Goal: Information Seeking & Learning: Learn about a topic

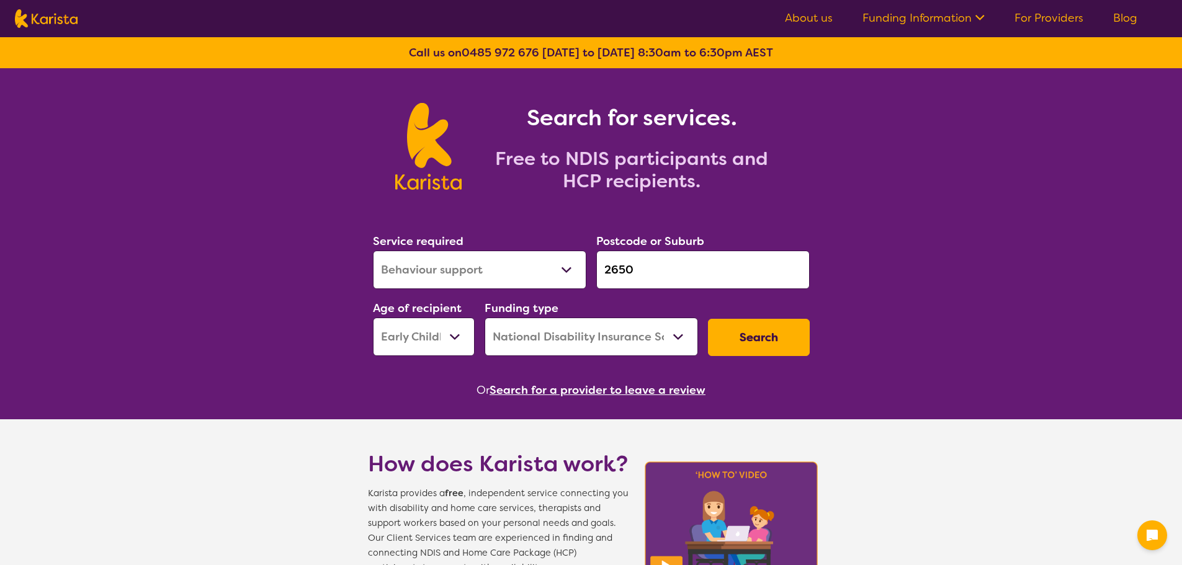
select select "Behaviour support"
select select "EC"
select select "NDIS"
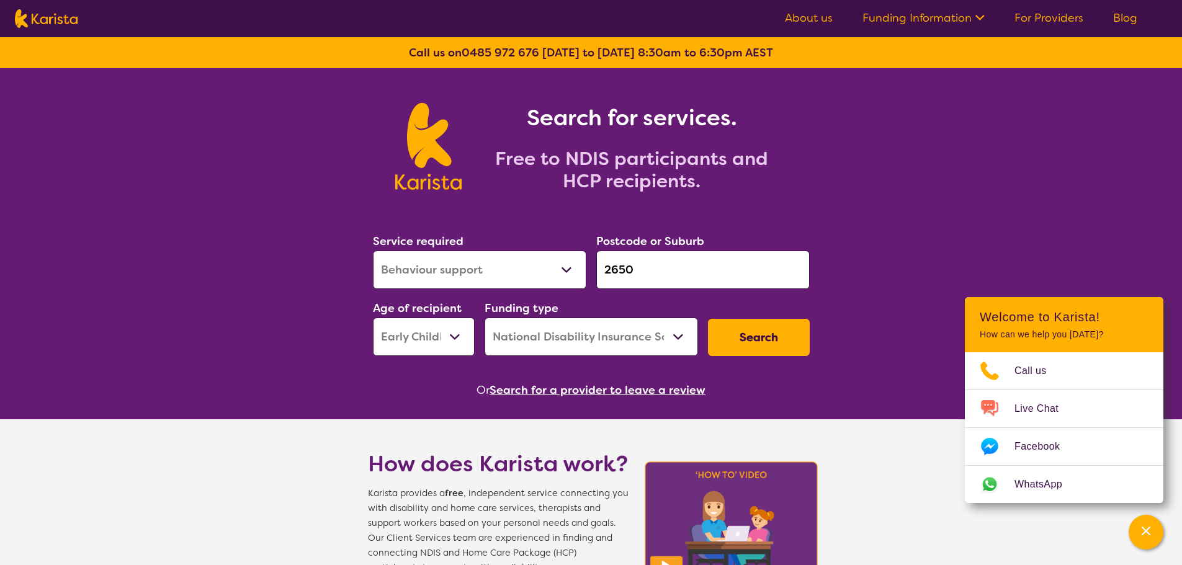
drag, startPoint x: 672, startPoint y: 267, endPoint x: 569, endPoint y: 254, distance: 103.8
click at [569, 254] on div "Service required Allied Health Assistant Assessment ([MEDICAL_DATA] or [MEDICAL…" at bounding box center [591, 294] width 447 height 134
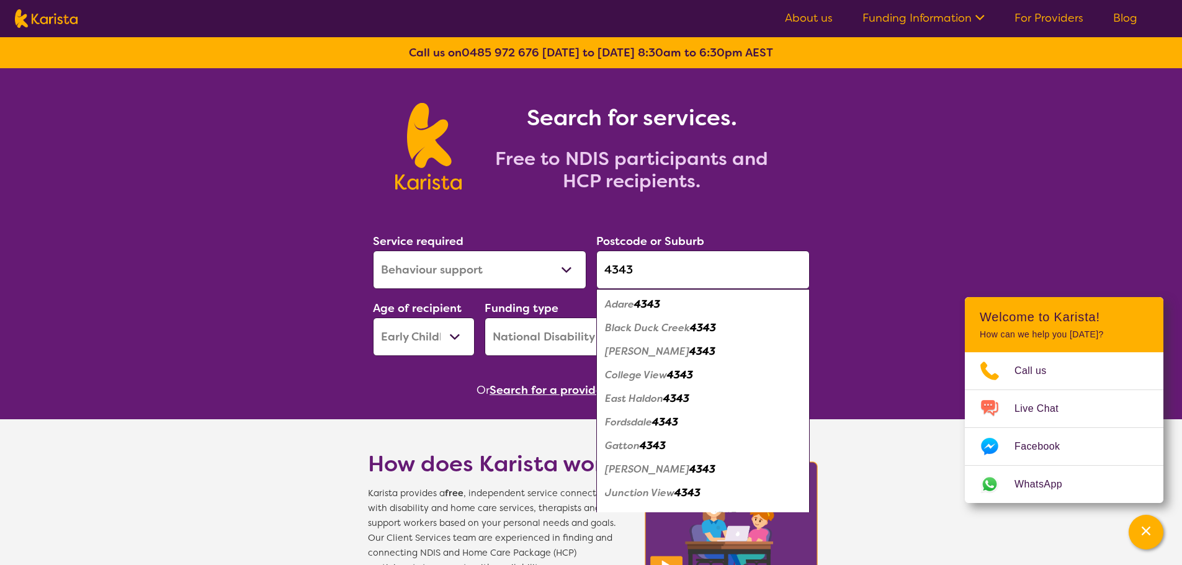
type input "4343"
click at [426, 336] on select "Early Childhood - 0 to 9 Child - 10 to 11 Adolescent - 12 to 17 Adult - 18 to 6…" at bounding box center [424, 337] width 102 height 38
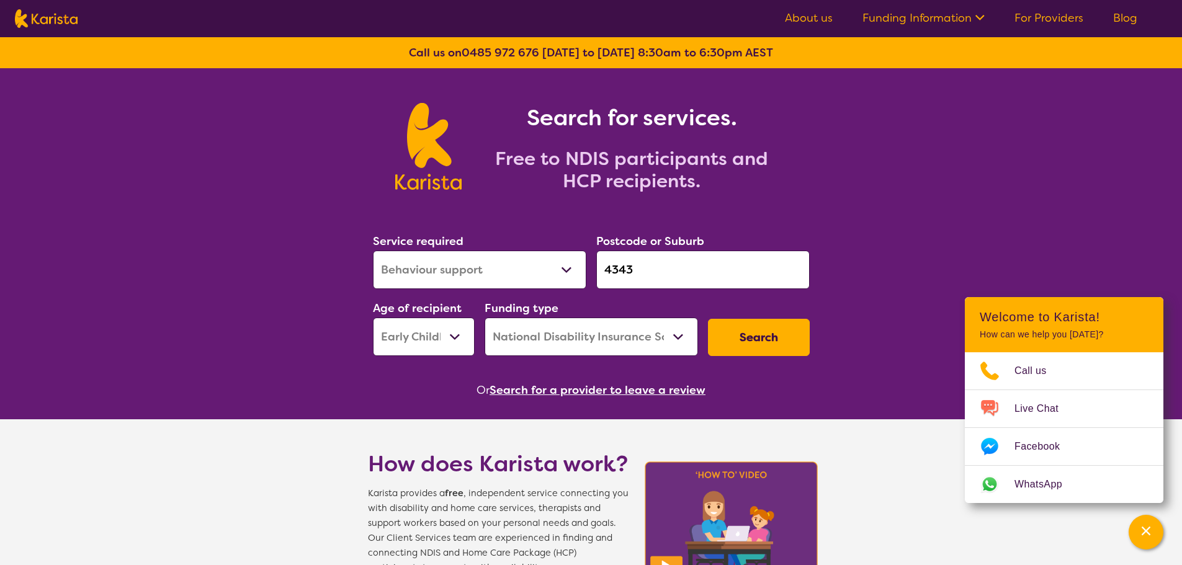
click at [426, 336] on select "Early Childhood - 0 to 9 Child - 10 to 11 Adolescent - 12 to 17 Adult - 18 to 6…" at bounding box center [424, 337] width 102 height 38
click at [728, 343] on button "Search" at bounding box center [759, 337] width 102 height 37
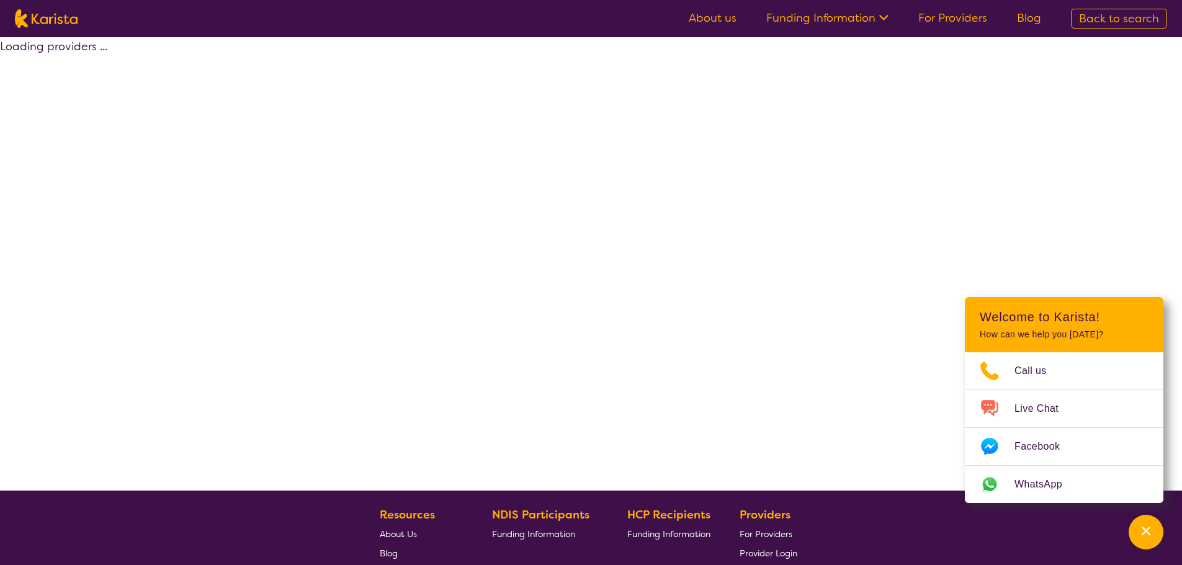
select select "by_score"
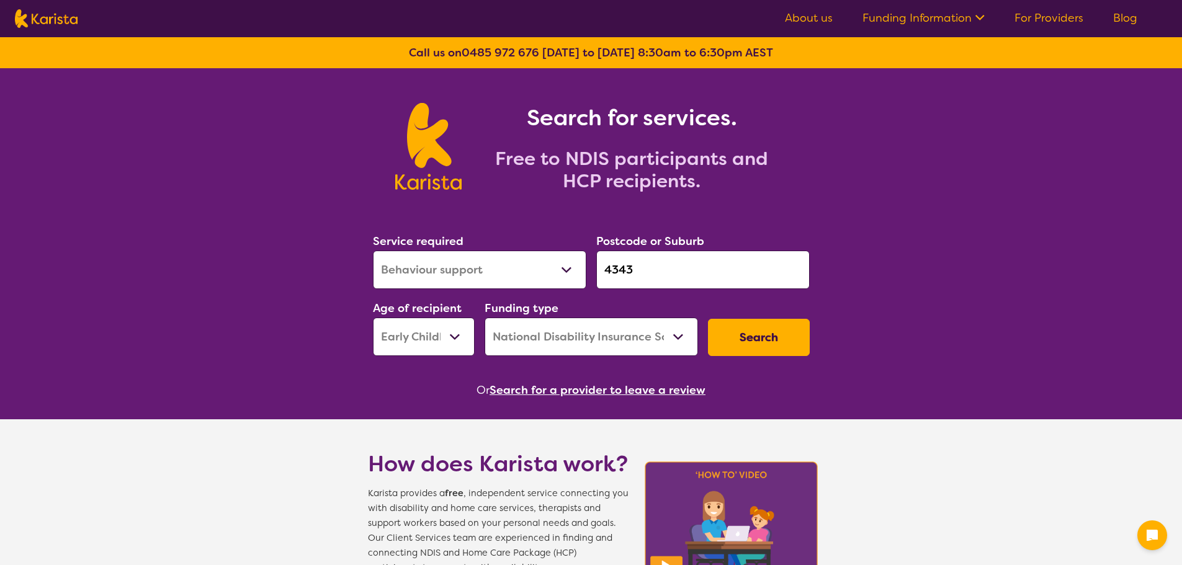
select select "Behaviour support"
select select "EC"
select select "NDIS"
drag, startPoint x: 0, startPoint y: 0, endPoint x: 590, endPoint y: 264, distance: 646.0
click at [590, 264] on div "Service required Allied Health Assistant Assessment (ADHD or Autism) Behaviour …" at bounding box center [591, 294] width 447 height 134
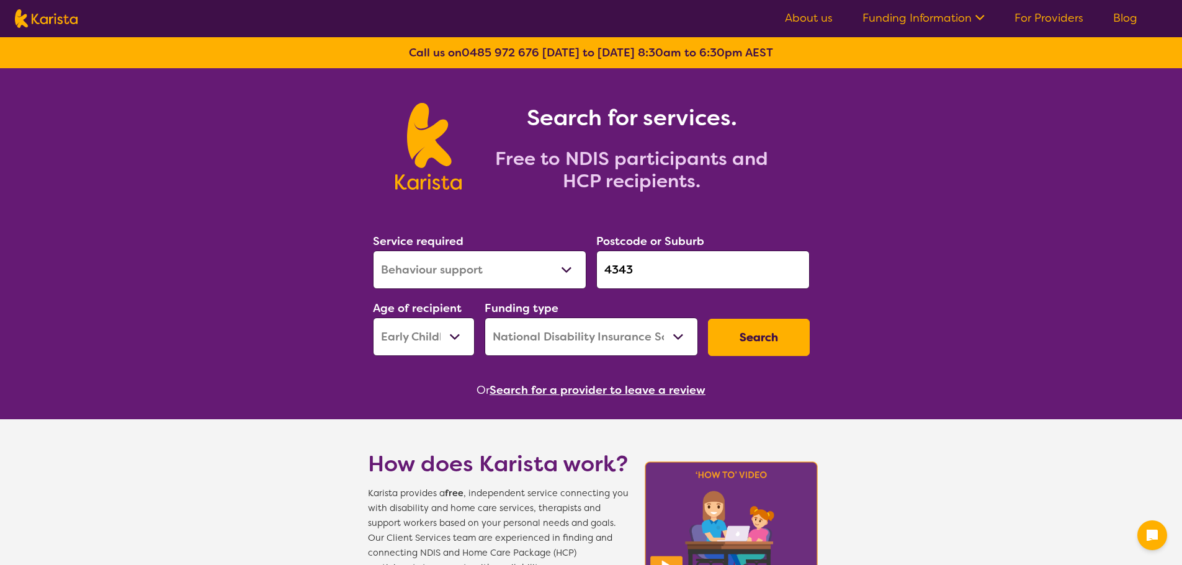
paste input "2148"
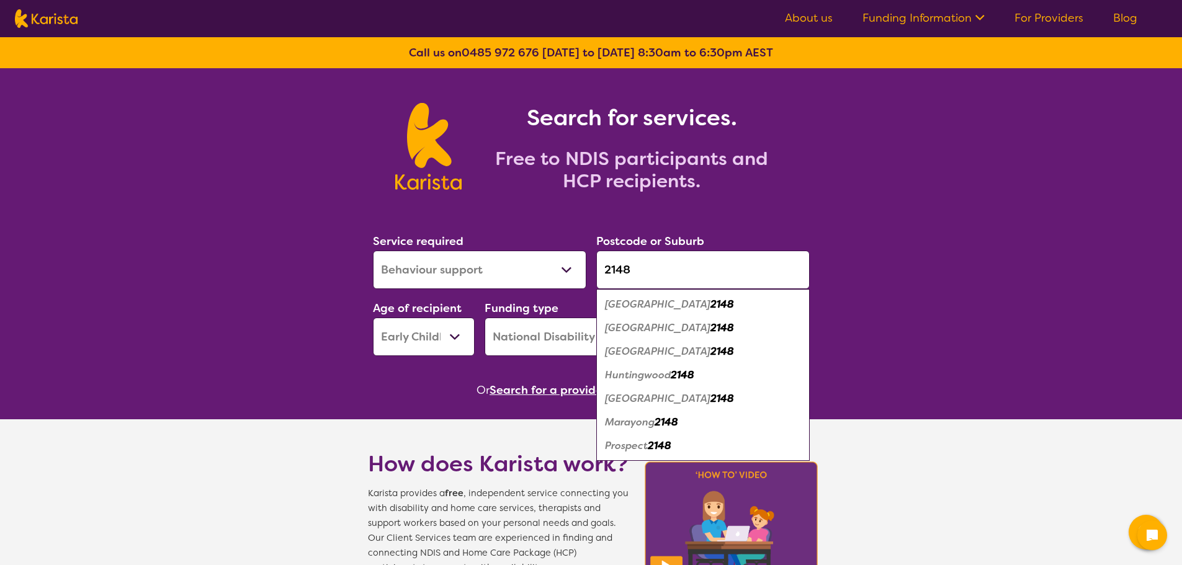
type input "2148"
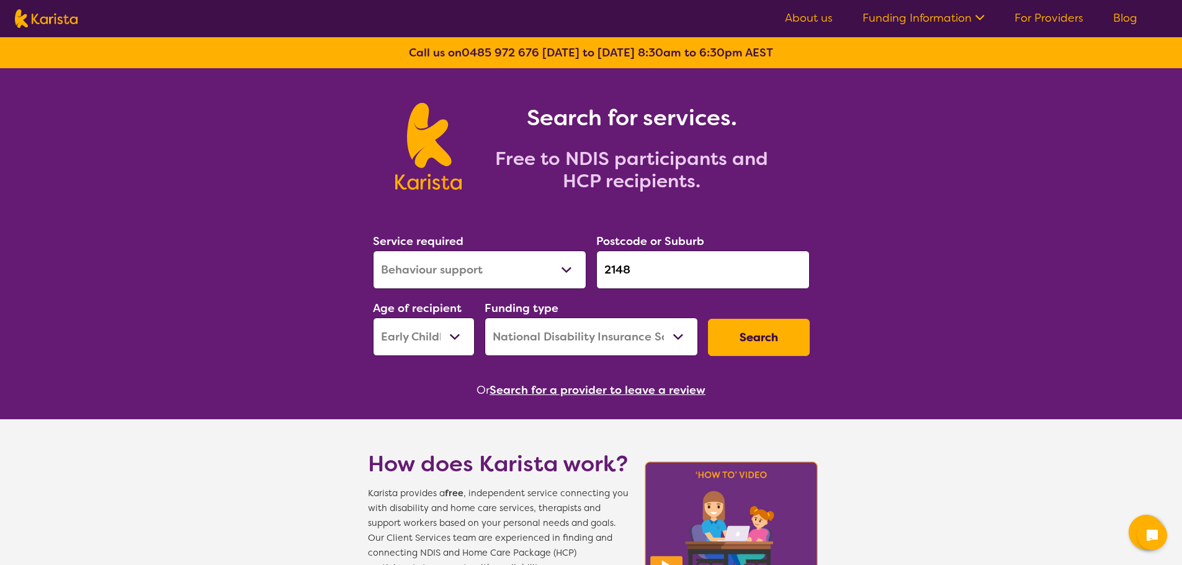
click at [453, 274] on select "Allied Health Assistant Assessment (ADHD or Autism) Behaviour support Counselli…" at bounding box center [479, 270] width 213 height 38
select select "[MEDICAL_DATA]"
click at [373, 251] on select "Allied Health Assistant Assessment (ADHD or Autism) Behaviour support Counselli…" at bounding box center [479, 270] width 213 height 38
click at [440, 359] on div "Age of recipient Early Childhood - 0 to 9 Child - 10 to 11 Adolescent - 12 to 1…" at bounding box center [424, 327] width 112 height 67
click at [439, 337] on select "Early Childhood - 0 to 9 Child - 10 to 11 Adolescent - 12 to 17 Adult - 18 to 6…" at bounding box center [424, 337] width 102 height 38
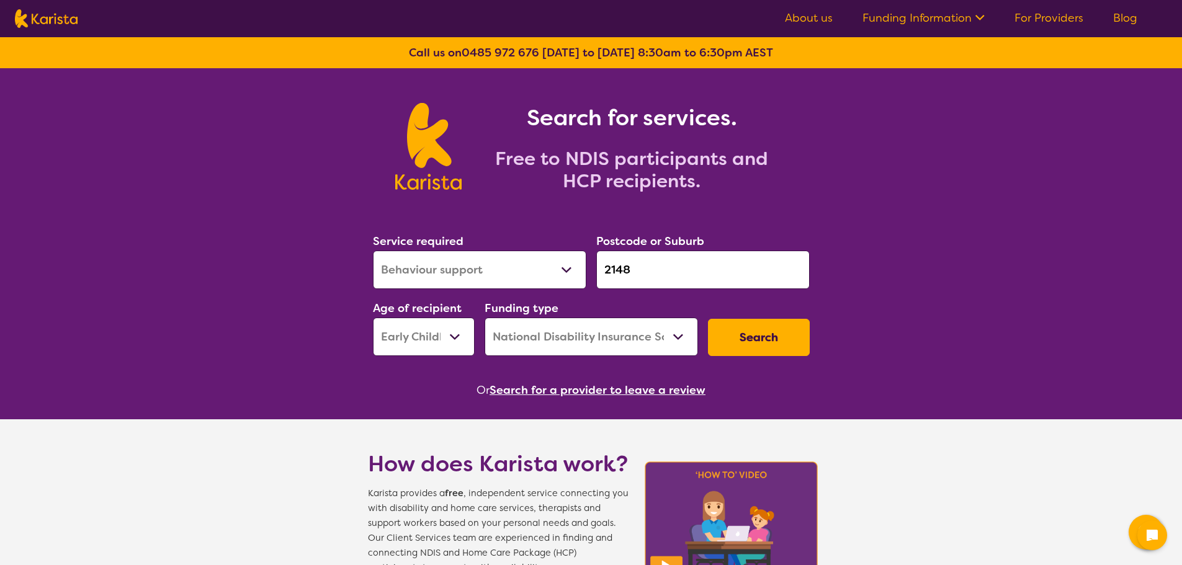
select select "AS"
click at [373, 318] on select "Early Childhood - 0 to 9 Child - 10 to 11 Adolescent - 12 to 17 Adult - 18 to 6…" at bounding box center [424, 337] width 102 height 38
click at [778, 344] on button "Search" at bounding box center [759, 337] width 102 height 37
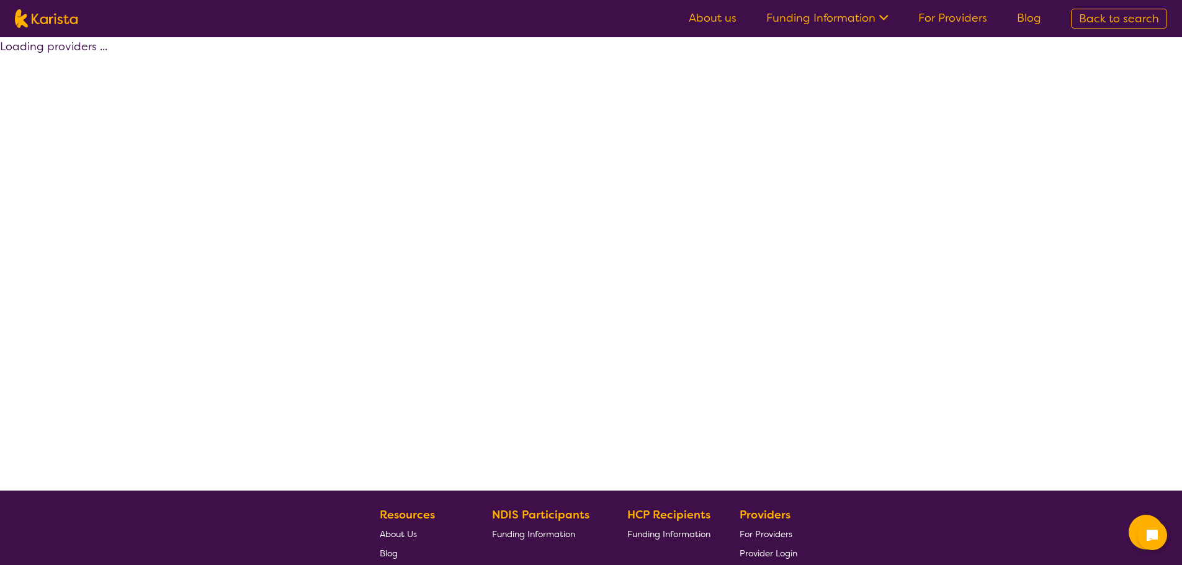
select select "by_score"
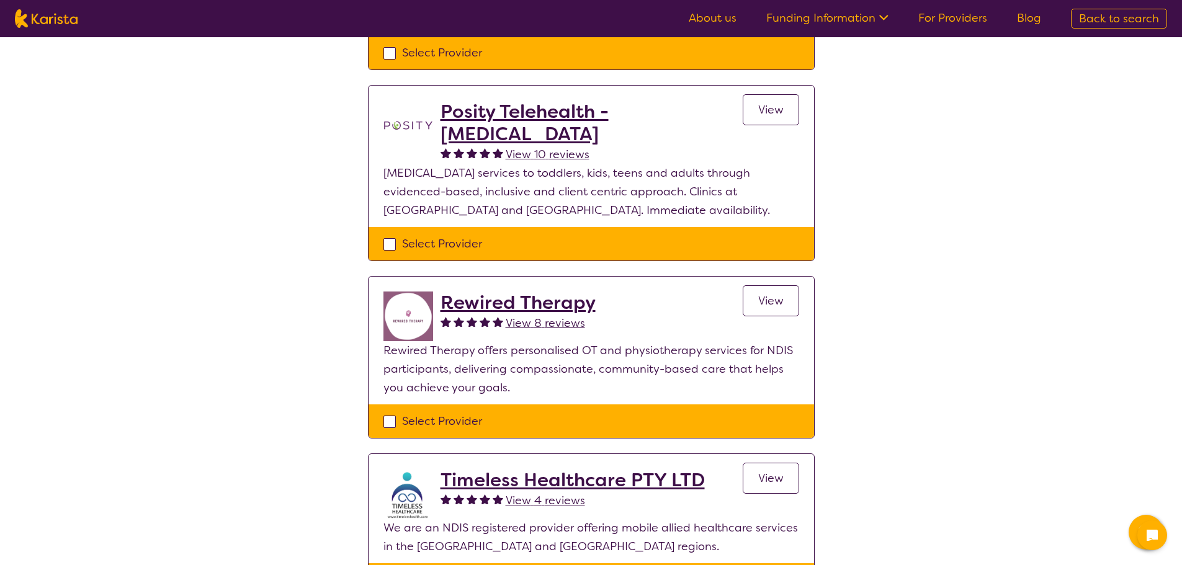
scroll to position [62, 0]
